Goal: Task Accomplishment & Management: Use online tool/utility

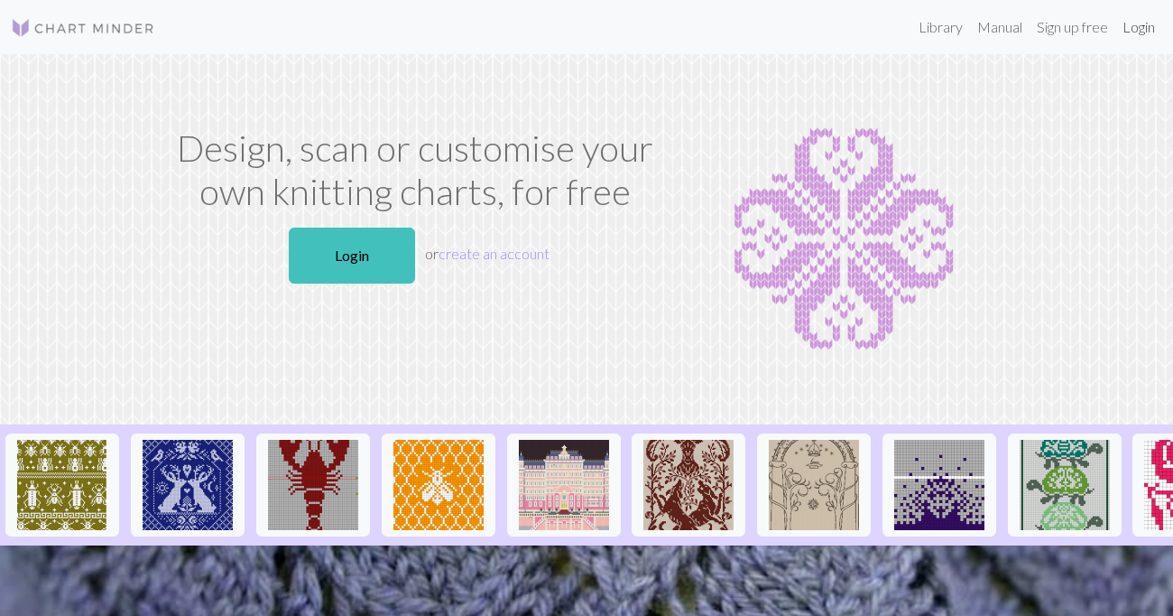
click at [1145, 30] on link "Login" at bounding box center [1139, 27] width 47 height 36
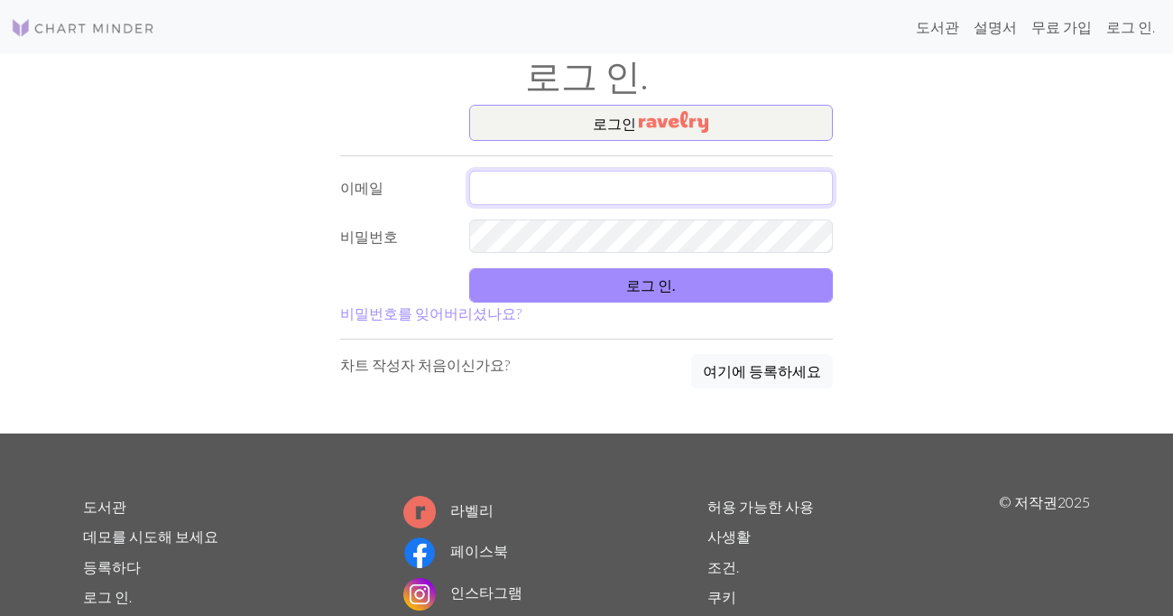
click at [579, 189] on input "text" at bounding box center [651, 188] width 365 height 34
type input "[EMAIL_ADDRESS][DOMAIN_NAME]"
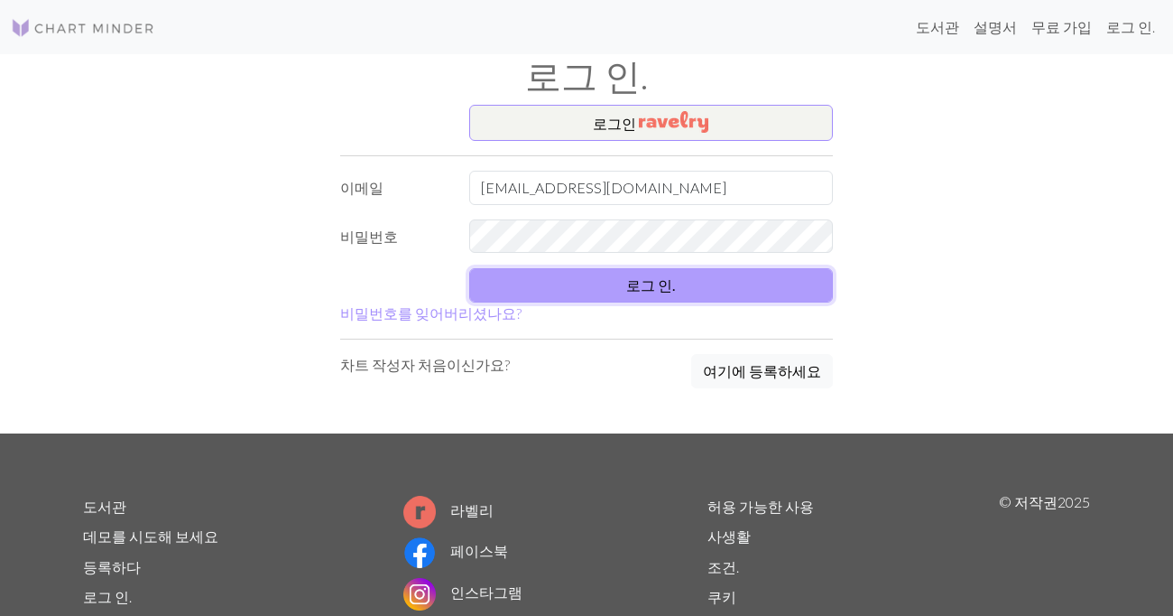
click at [629, 276] on font "로그 인." at bounding box center [650, 284] width 49 height 17
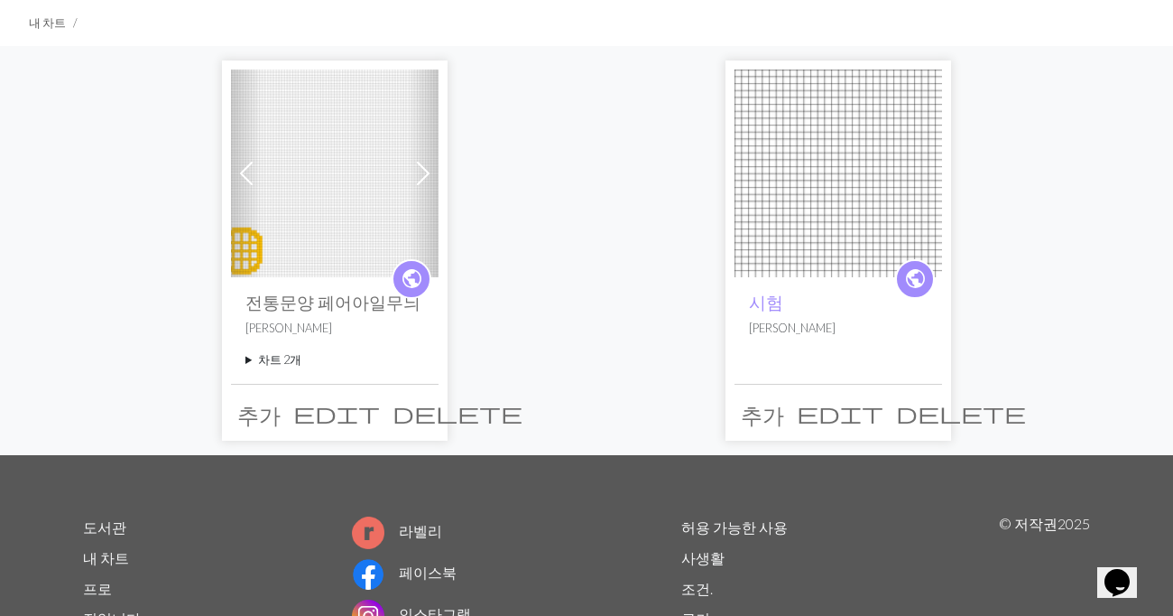
scroll to position [124, 0]
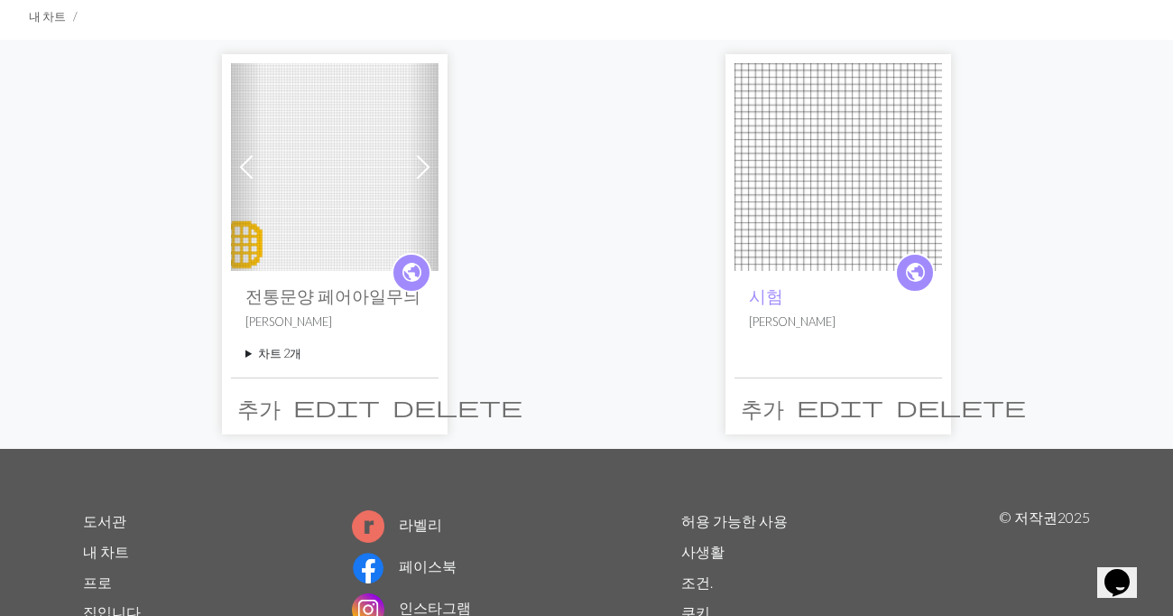
click at [427, 528] on font "라벨리" at bounding box center [420, 523] width 43 height 17
click at [598, 261] on div "이전의 다음 분. public 전통문양 페어아일무늬 이승혜 차트 2개 전통문양 페어아일무늬 delete Copy of 전통문양 페어아일무늬 d…" at bounding box center [586, 244] width 1029 height 408
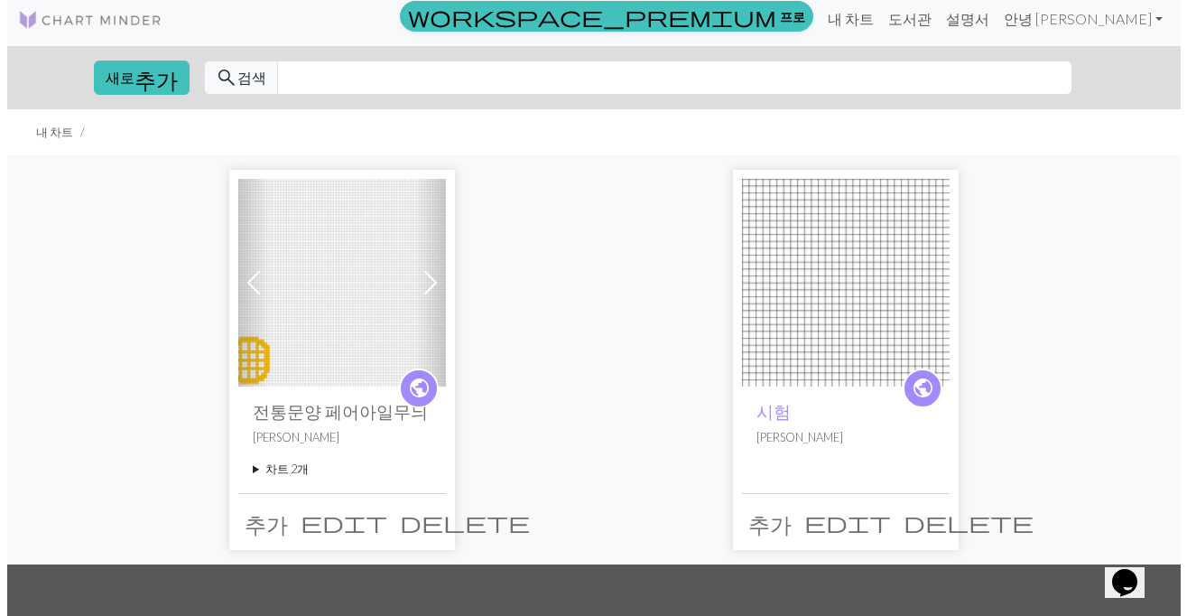
scroll to position [0, 0]
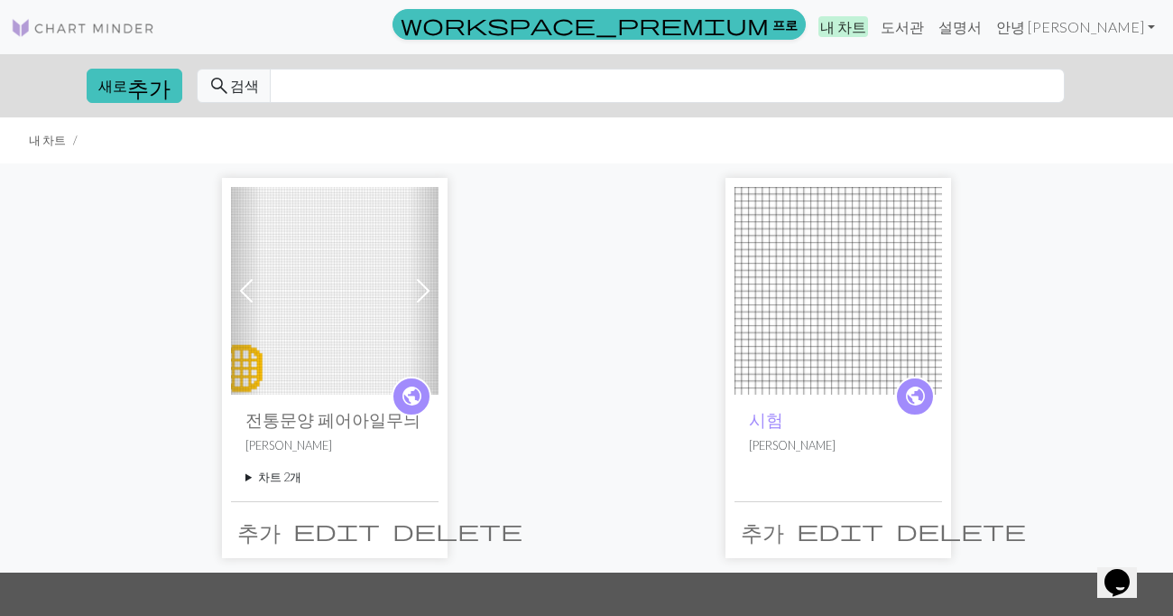
click at [866, 31] on font "내 차트" at bounding box center [843, 26] width 46 height 17
click at [148, 88] on span "추가" at bounding box center [148, 85] width 43 height 25
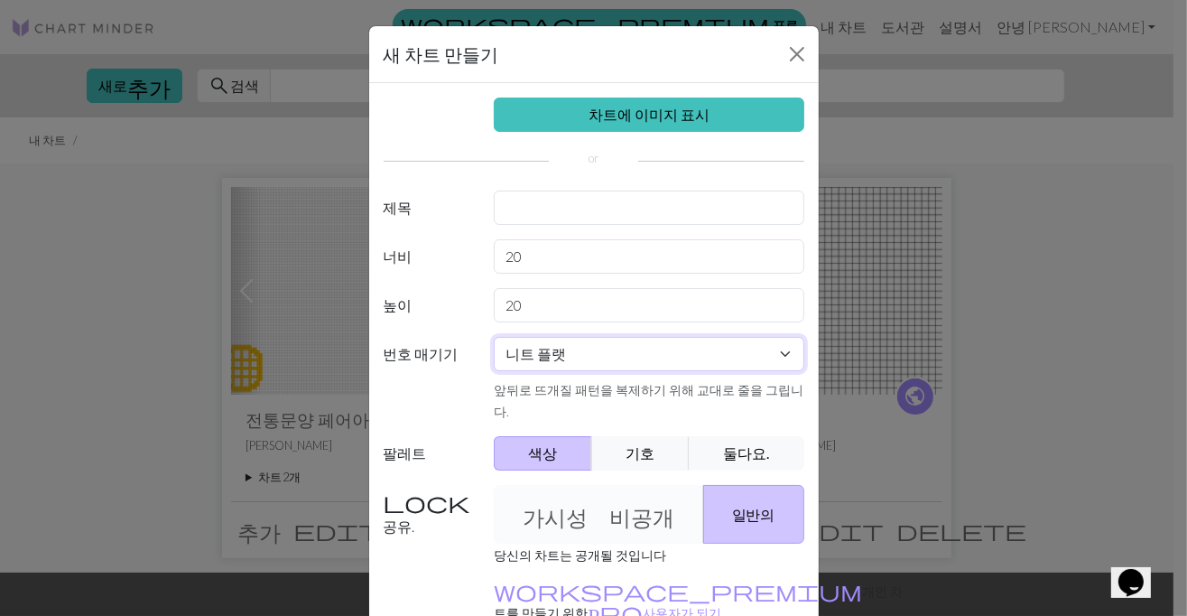
click at [766, 351] on select "니트 플랫 라운드 니트 레이스 뜨개질 크로스 스티치" at bounding box center [649, 354] width 310 height 34
select select "lace"
click at [494, 337] on select "니트 플랫 라운드 니트 레이스 뜨개질 크로스 스티치" at bounding box center [649, 354] width 310 height 34
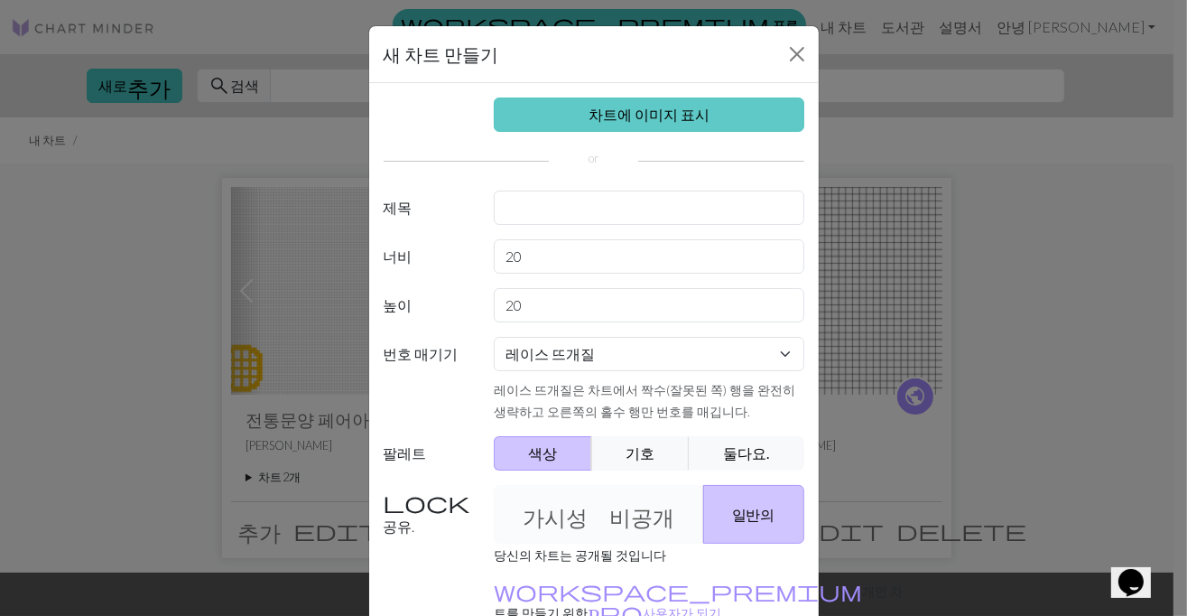
click at [740, 126] on link "차트에 이미지 표시" at bounding box center [649, 114] width 310 height 34
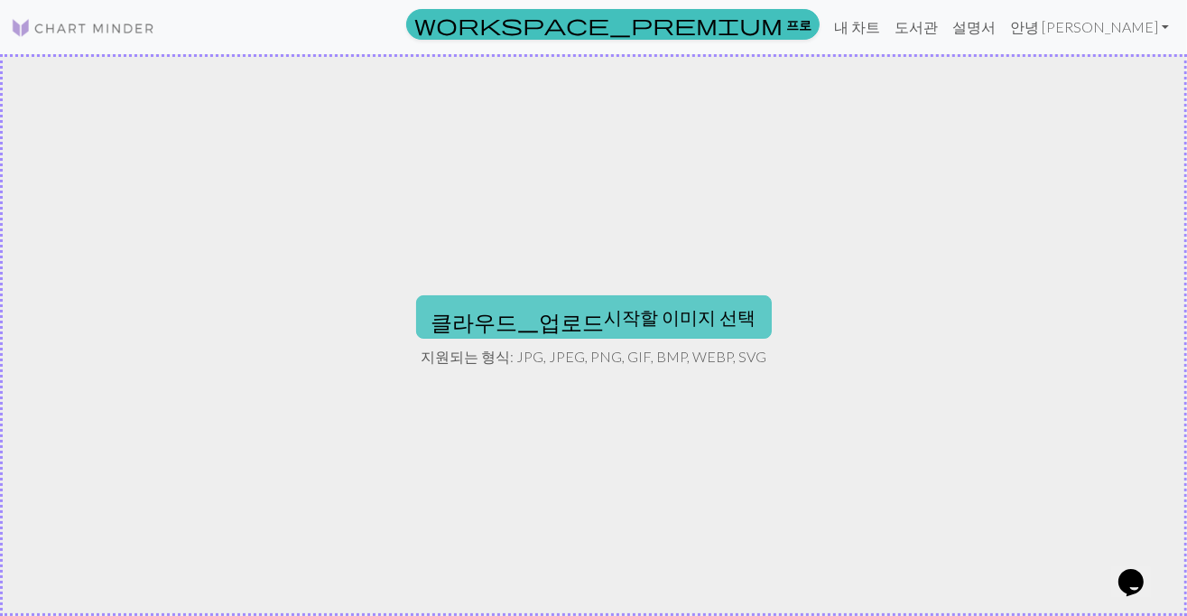
click at [624, 312] on font "클라우드_업로드 시작할 이미지 선택" at bounding box center [593, 317] width 325 height 22
